Goal: Obtain resource: Download file/media

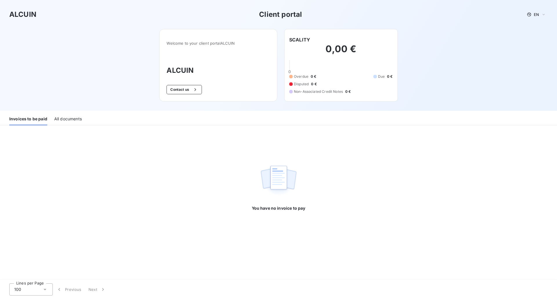
click at [58, 118] on div "All documents" at bounding box center [68, 119] width 28 height 12
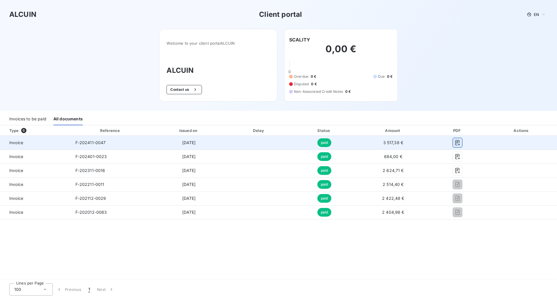
click at [456, 142] on icon "button" at bounding box center [458, 143] width 6 height 6
click at [457, 141] on icon "button" at bounding box center [458, 142] width 4 height 5
